Goal: Information Seeking & Learning: Check status

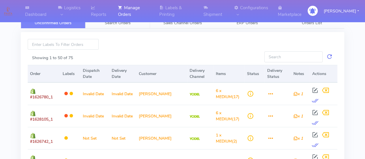
click at [123, 26] on link "Search Orders" at bounding box center [117, 22] width 65 height 11
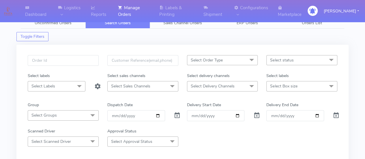
click at [125, 89] on span "Select Sales Channels" at bounding box center [142, 86] width 71 height 10
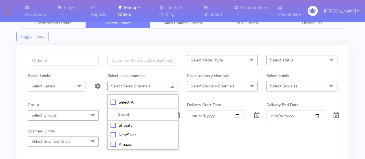
click at [98, 45] on div "Select Order Type Select All MEALS ATAVI One Off Pasta Club Gift Kit Event Unkn…" at bounding box center [182, 116] width 332 height 143
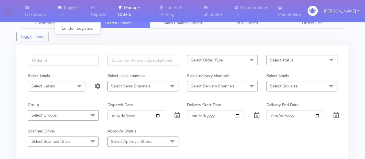
click at [63, 8] on link "Logistics" at bounding box center [71, 11] width 33 height 22
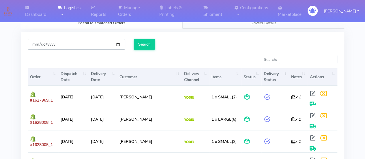
click at [90, 43] on input "[DATE]" at bounding box center [77, 44] width 98 height 11
click at [140, 45] on input "Search" at bounding box center [144, 44] width 21 height 11
click at [34, 15] on link "Dashboard" at bounding box center [38, 11] width 33 height 22
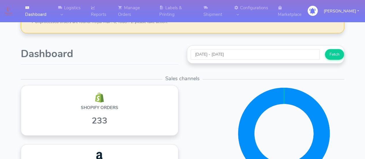
scroll to position [137, 0]
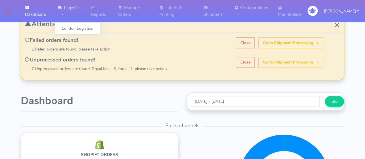
click at [66, 6] on link "Logistics" at bounding box center [71, 11] width 33 height 22
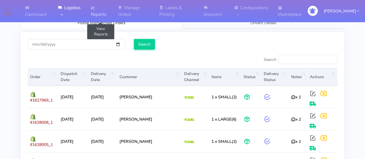
click at [96, 7] on link "Reports" at bounding box center [100, 11] width 27 height 22
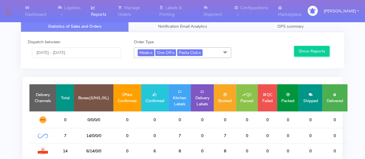
click at [152, 51] on link "x" at bounding box center [151, 52] width 3 height 6
click at [155, 52] on link "x" at bounding box center [155, 52] width 3 height 6
checkbox input "false"
click at [163, 52] on span "Pasta Club x" at bounding box center [150, 52] width 25 height 7
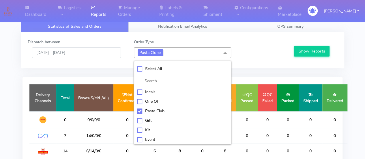
click at [161, 52] on link "x" at bounding box center [160, 52] width 3 height 6
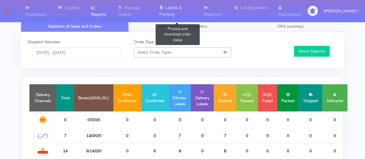
click at [159, 10] on icon at bounding box center [161, 8] width 4 height 6
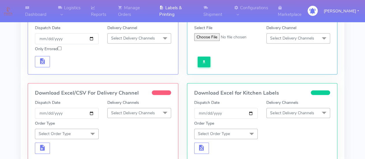
scroll to position [80, 0]
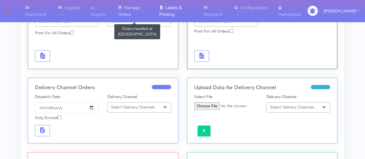
click at [131, 12] on link "Manage Orders" at bounding box center [135, 11] width 41 height 22
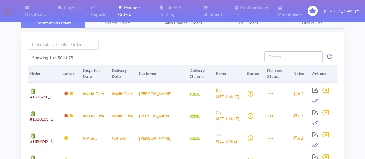
click at [268, 56] on input "Showing 1 to 50 of 75" at bounding box center [293, 56] width 58 height 11
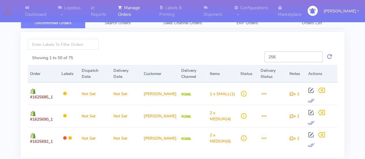
type input "256"
click at [238, 46] on div at bounding box center [182, 44] width 159 height 11
click at [329, 59] on link at bounding box center [329, 56] width 7 height 11
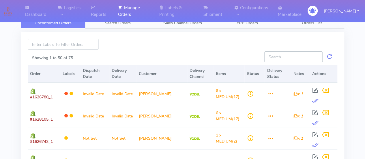
click at [294, 58] on input "Showing 1 to 50 of 75" at bounding box center [293, 56] width 58 height 11
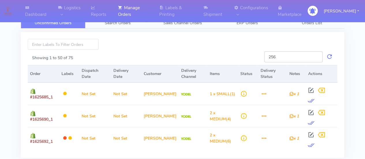
type input "256"
click at [92, 44] on input at bounding box center [63, 44] width 71 height 11
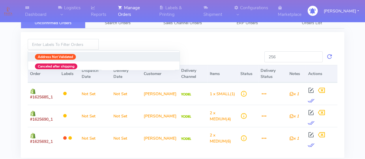
click at [118, 43] on div at bounding box center [182, 44] width 159 height 11
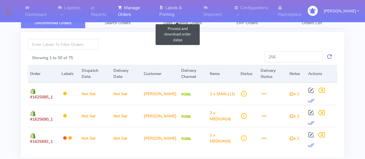
click at [163, 14] on link "Labels & Printing" at bounding box center [178, 11] width 44 height 22
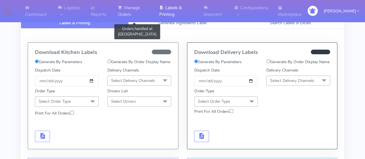
click at [127, 15] on link "Manage Orders" at bounding box center [135, 11] width 41 height 22
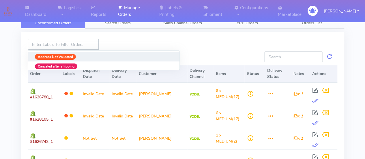
click at [71, 46] on input at bounding box center [63, 44] width 71 height 11
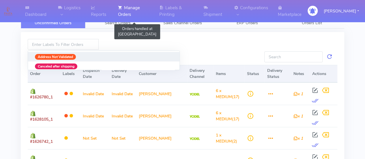
click at [130, 22] on link "Manage Orders" at bounding box center [135, 11] width 41 height 22
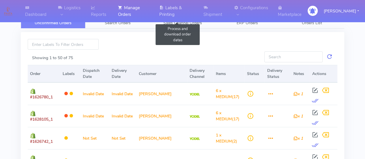
click at [175, 9] on link "Labels & Printing" at bounding box center [178, 11] width 44 height 22
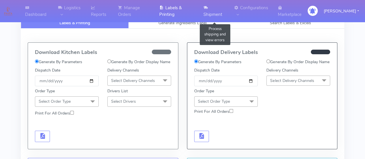
click at [205, 9] on link "Shipment" at bounding box center [215, 11] width 31 height 22
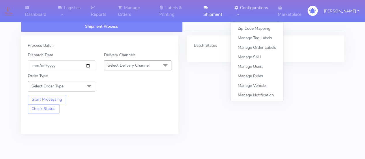
click at [238, 9] on link "Configurations" at bounding box center [253, 11] width 44 height 22
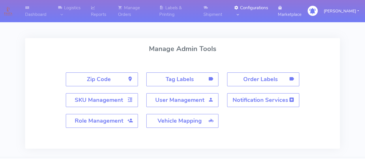
click at [274, 5] on link "Marketplace" at bounding box center [291, 11] width 35 height 22
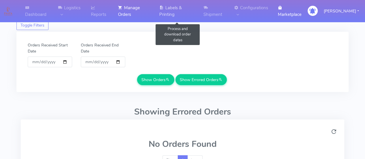
click at [170, 7] on link "Labels & Printing" at bounding box center [178, 11] width 44 height 22
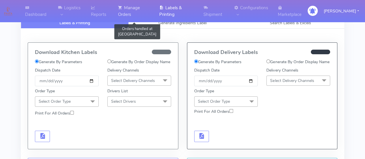
click at [134, 14] on link "Manage Orders" at bounding box center [135, 11] width 41 height 22
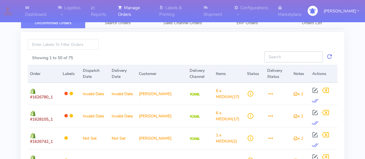
click at [269, 55] on input "Showing 1 to 50 of 75" at bounding box center [293, 56] width 58 height 11
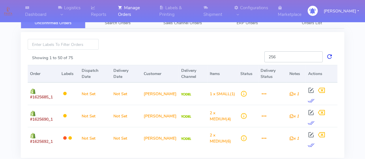
type input "256"
click at [328, 57] on link at bounding box center [329, 56] width 7 height 11
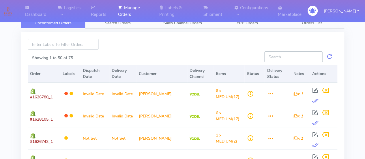
click at [314, 58] on input "Showing 1 to 50 of 75" at bounding box center [293, 56] width 58 height 11
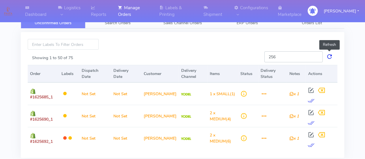
type input "256"
click at [326, 56] on link at bounding box center [329, 56] width 7 height 11
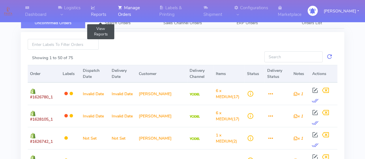
click at [95, 15] on link "Reports" at bounding box center [100, 11] width 27 height 22
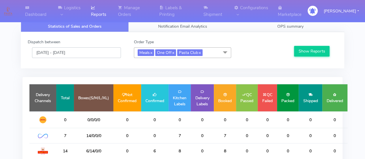
click at [81, 54] on input "[DATE] - [DATE]" at bounding box center [76, 52] width 89 height 11
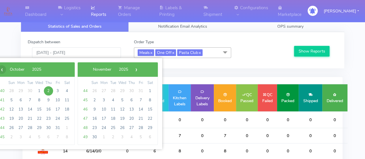
click at [2, 68] on span "‹" at bounding box center [1, 69] width 9 height 9
click at [50, 106] on span "14" at bounding box center [48, 109] width 9 height 9
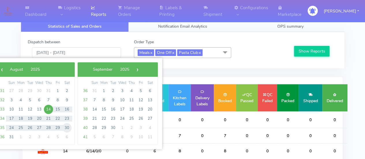
click at [68, 127] on span "30" at bounding box center [66, 127] width 9 height 9
type input "[DATE] - [DATE]"
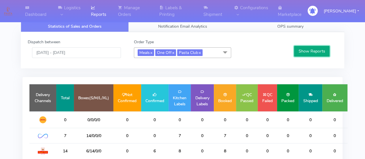
click at [301, 49] on button "Show Reports" at bounding box center [311, 51] width 35 height 11
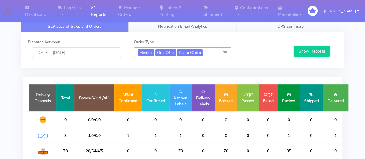
click at [273, 23] on link "OPS summary" at bounding box center [290, 26] width 108 height 11
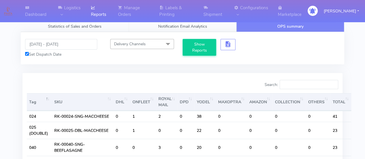
drag, startPoint x: 162, startPoint y: 25, endPoint x: 150, endPoint y: 25, distance: 12.1
click at [162, 24] on span "Notification Email Analytics" at bounding box center [182, 26] width 49 height 5
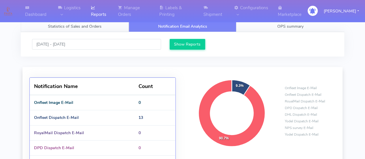
click at [110, 26] on link "Statistics of Sales and Orders" at bounding box center [75, 26] width 108 height 11
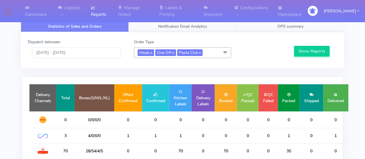
click at [290, 26] on span "OPS summary" at bounding box center [290, 26] width 26 height 5
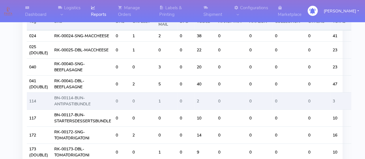
scroll to position [0, 0]
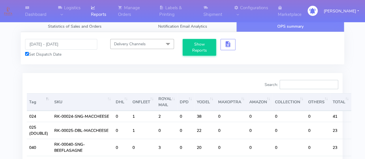
click at [299, 82] on input "Search:" at bounding box center [309, 84] width 59 height 9
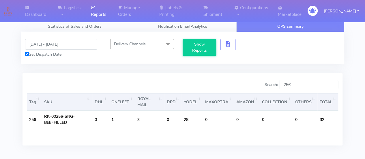
type input "256"
click at [71, 45] on input "[DATE] - [DATE]" at bounding box center [61, 44] width 72 height 11
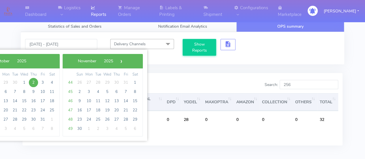
drag, startPoint x: 40, startPoint y: 63, endPoint x: 45, endPoint y: 61, distance: 5.8
click at [39, 61] on bs-datepicker-navigation-view "‹ ​ October ​ 2025 ​ ›" at bounding box center [10, 59] width 56 height 5
click at [125, 61] on span "›" at bounding box center [121, 61] width 9 height 9
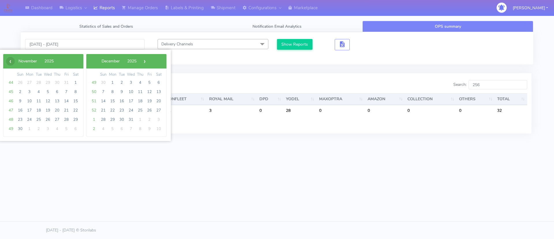
drag, startPoint x: 344, startPoint y: 0, endPoint x: 12, endPoint y: 63, distance: 338.1
click at [12, 63] on span "‹" at bounding box center [10, 61] width 9 height 9
click at [11, 63] on span "‹" at bounding box center [10, 61] width 9 height 9
click at [8, 61] on span "‹" at bounding box center [10, 61] width 9 height 9
click at [22, 119] on span "24" at bounding box center [20, 119] width 9 height 9
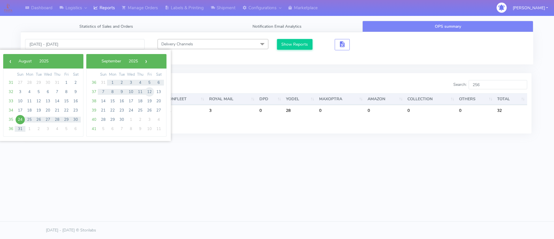
drag, startPoint x: 132, startPoint y: 90, endPoint x: 153, endPoint y: 90, distance: 21.6
click at [153, 90] on span "12" at bounding box center [149, 91] width 9 height 9
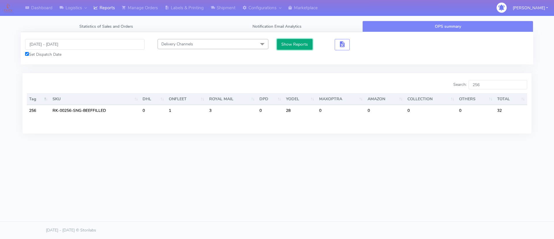
click at [299, 45] on button "Show Reports" at bounding box center [294, 44] width 35 height 11
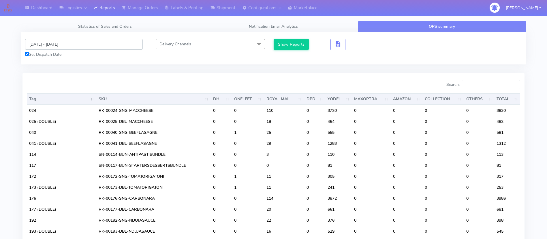
click at [79, 44] on input "[DATE] - [DATE]" at bounding box center [84, 44] width 118 height 11
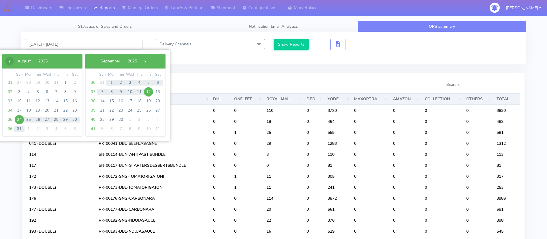
click at [13, 58] on span "‹" at bounding box center [9, 61] width 9 height 9
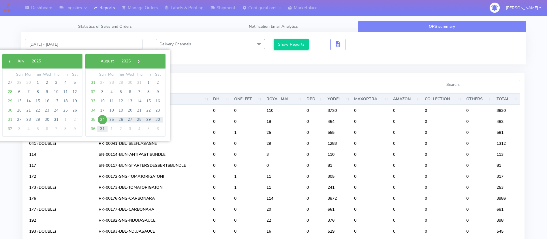
click at [13, 58] on span "‹" at bounding box center [9, 61] width 9 height 9
click at [63, 111] on span "27" at bounding box center [65, 110] width 9 height 9
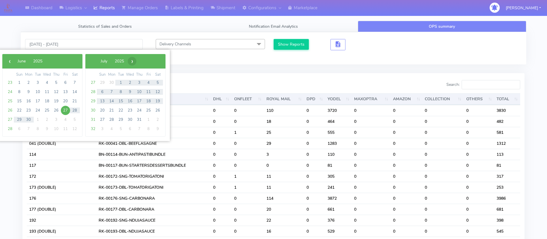
click at [136, 62] on span "›" at bounding box center [132, 61] width 9 height 9
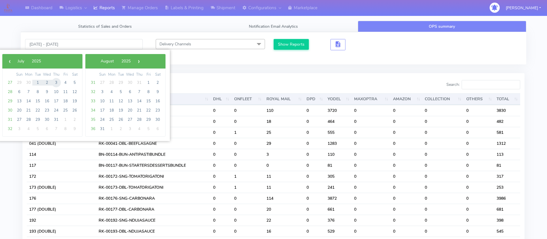
click at [55, 80] on span "3" at bounding box center [56, 82] width 9 height 9
type input "[DATE] - [DATE]"
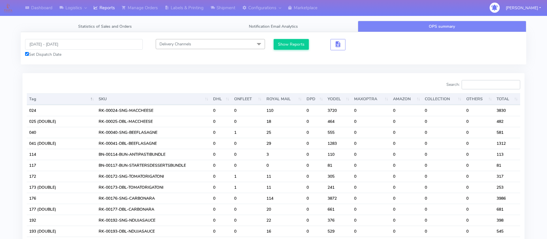
click at [369, 83] on input "Search:" at bounding box center [491, 84] width 59 height 9
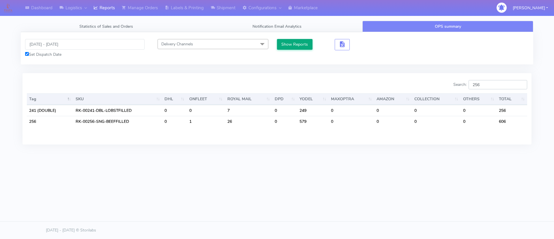
type input "256"
click at [303, 44] on button "Show Reports" at bounding box center [294, 44] width 35 height 11
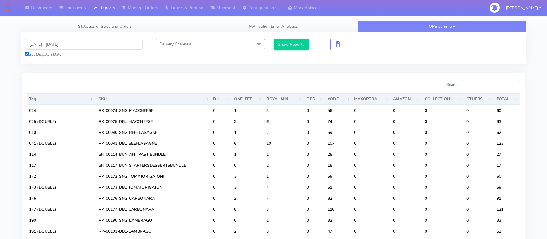
click at [369, 80] on input "Search:" at bounding box center [491, 84] width 59 height 9
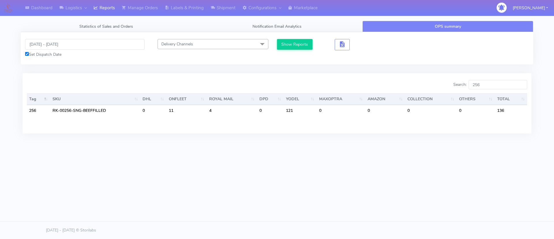
click at [184, 97] on th "ONFLEET" at bounding box center [186, 99] width 40 height 12
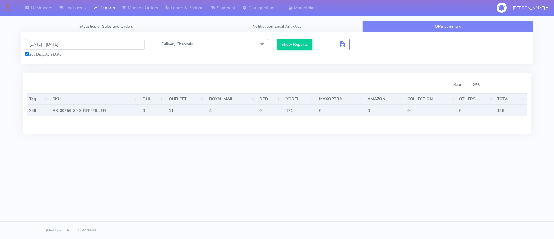
click at [180, 111] on td "11" at bounding box center [186, 110] width 40 height 11
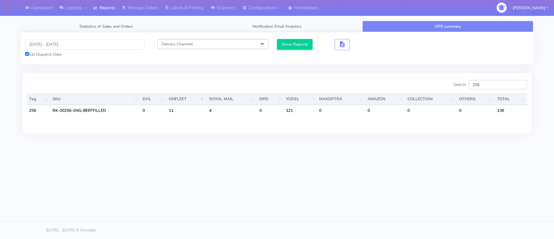
click at [369, 86] on input "256" at bounding box center [498, 84] width 59 height 9
type input "2"
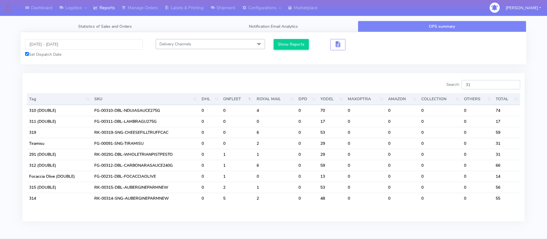
type input "315"
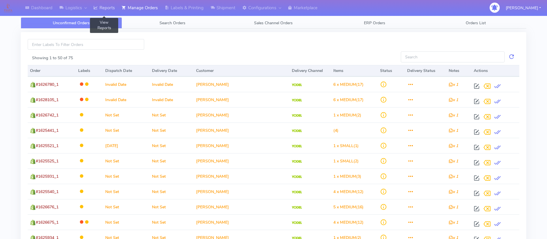
click at [108, 11] on link "Reports" at bounding box center [104, 8] width 28 height 16
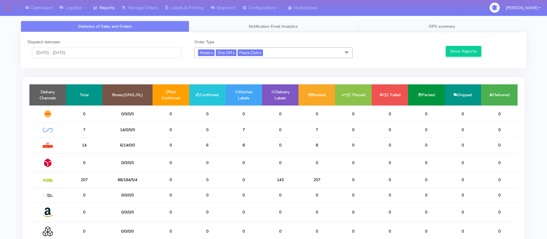
click at [369, 24] on span "OPS summary" at bounding box center [442, 26] width 26 height 5
